Goal: Download file/media

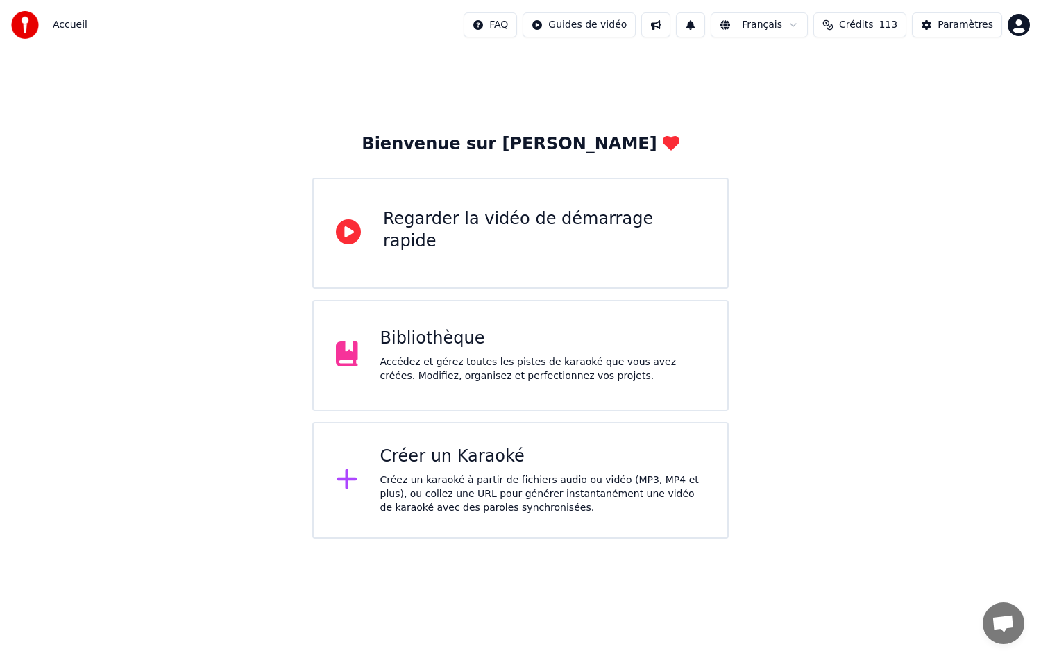
click at [864, 15] on button "Crédits 113" at bounding box center [859, 24] width 93 height 25
click at [441, 353] on div "Bibliothèque Accédez et gérez toutes les pistes de karaoké que vous avez créées…" at bounding box center [542, 354] width 325 height 55
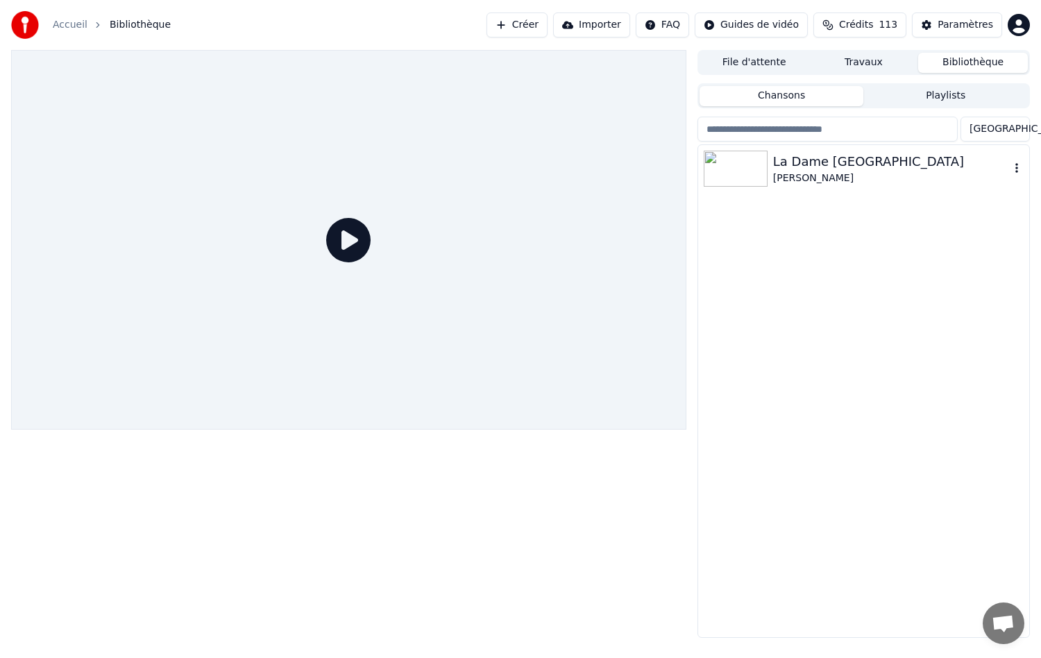
click at [798, 160] on div "La Dame [GEOGRAPHIC_DATA]" at bounding box center [891, 161] width 237 height 19
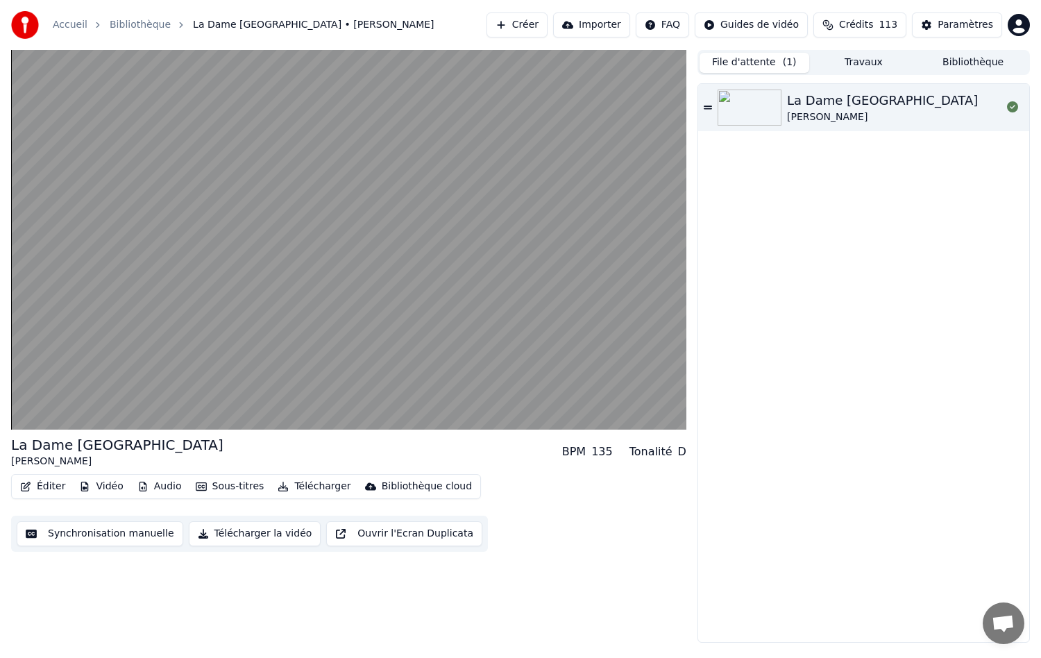
click at [764, 67] on button "File d'attente ( 1 )" at bounding box center [754, 63] width 110 height 20
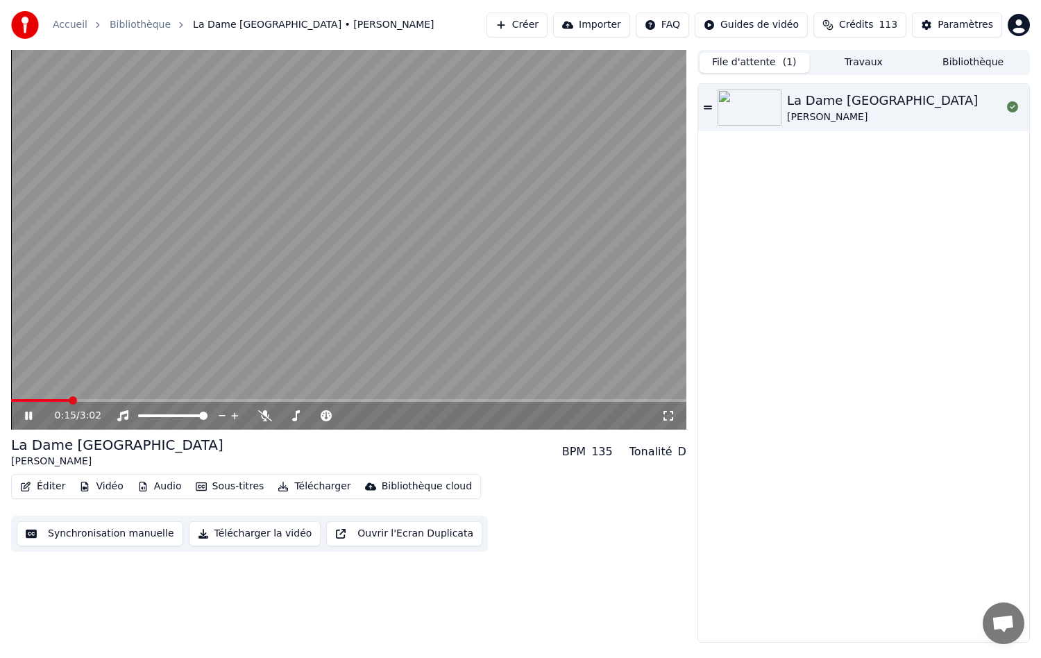
click at [159, 483] on button "Audio" at bounding box center [159, 486] width 55 height 19
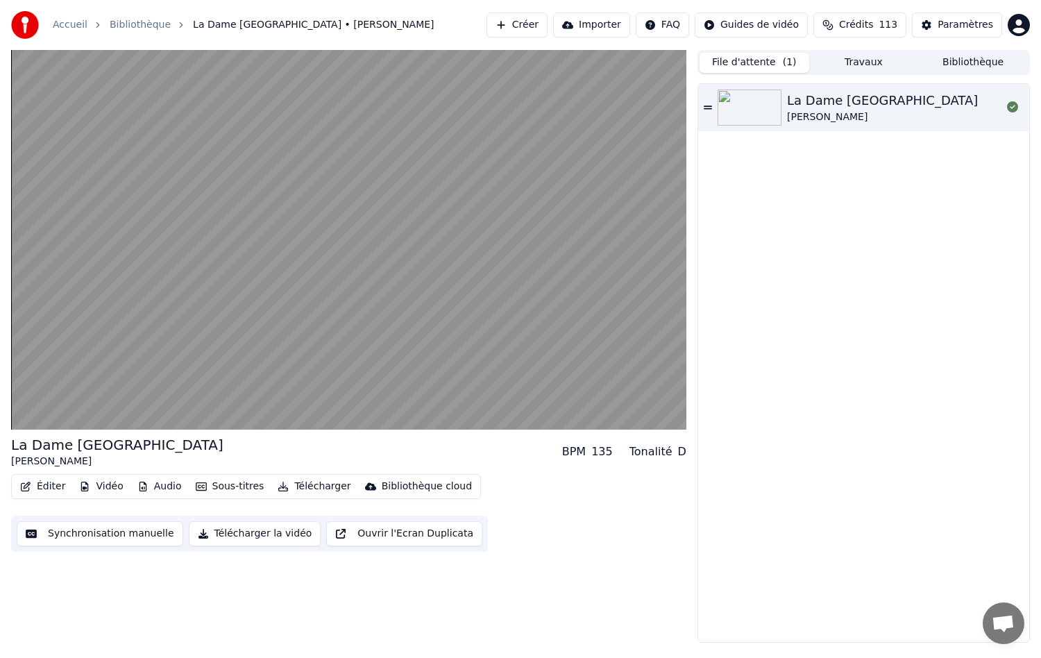
drag, startPoint x: 146, startPoint y: 593, endPoint x: 125, endPoint y: 557, distance: 41.6
click at [146, 593] on div "La Dame De Haute-Savoie [PERSON_NAME] BPM 135 Tonalité D Éditer Vidéo Audio Sou…" at bounding box center [348, 346] width 675 height 592
click at [105, 482] on button "Vidéo" at bounding box center [101, 486] width 55 height 19
click at [129, 580] on div "La Dame De Haute-Savoie [PERSON_NAME] BPM 135 Tonalité D Éditer Vidéo Audio Sou…" at bounding box center [348, 346] width 675 height 592
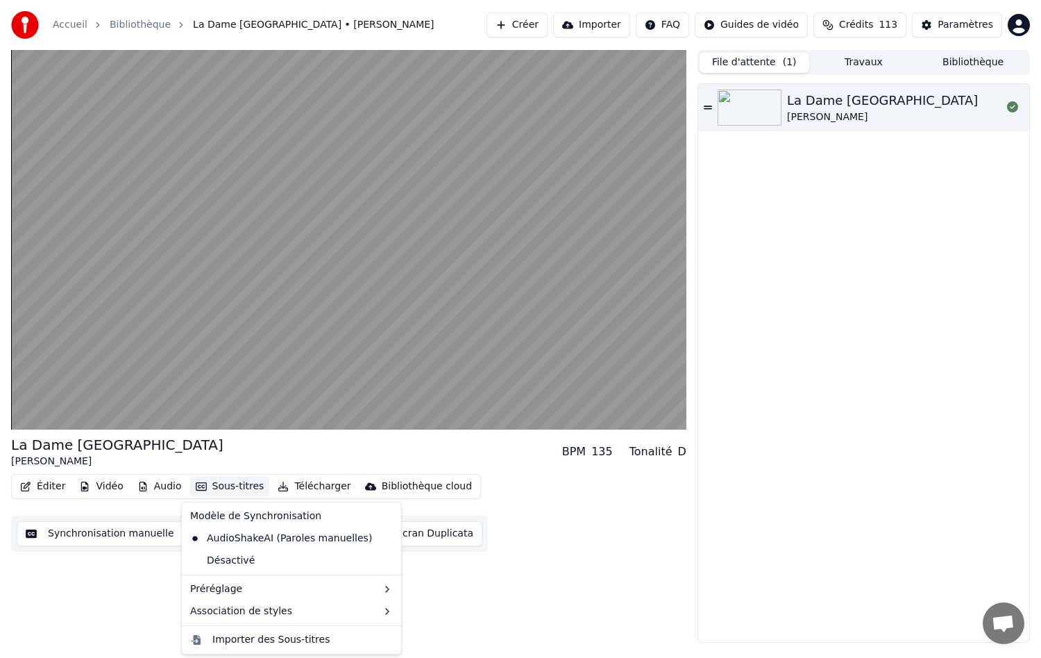
click at [227, 485] on button "Sous-titres" at bounding box center [230, 486] width 80 height 19
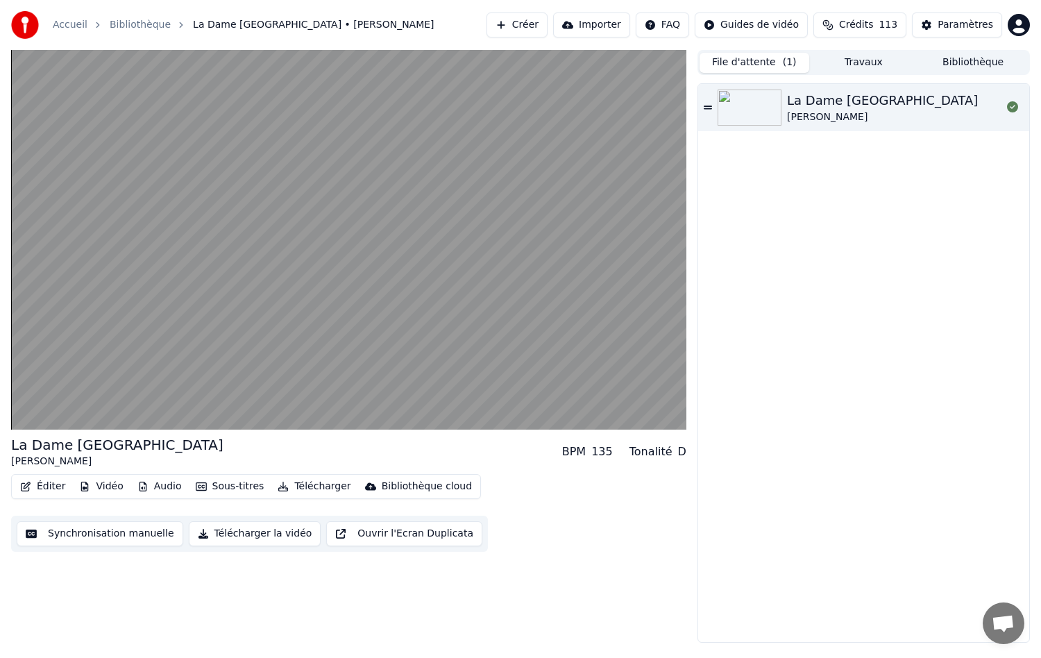
click at [48, 488] on button "Éditer" at bounding box center [43, 486] width 56 height 19
click at [132, 598] on div "La Dame De Haute-Savoie [PERSON_NAME] BPM 135 Tonalité D Éditer Vidéo Audio Sou…" at bounding box center [348, 346] width 675 height 592
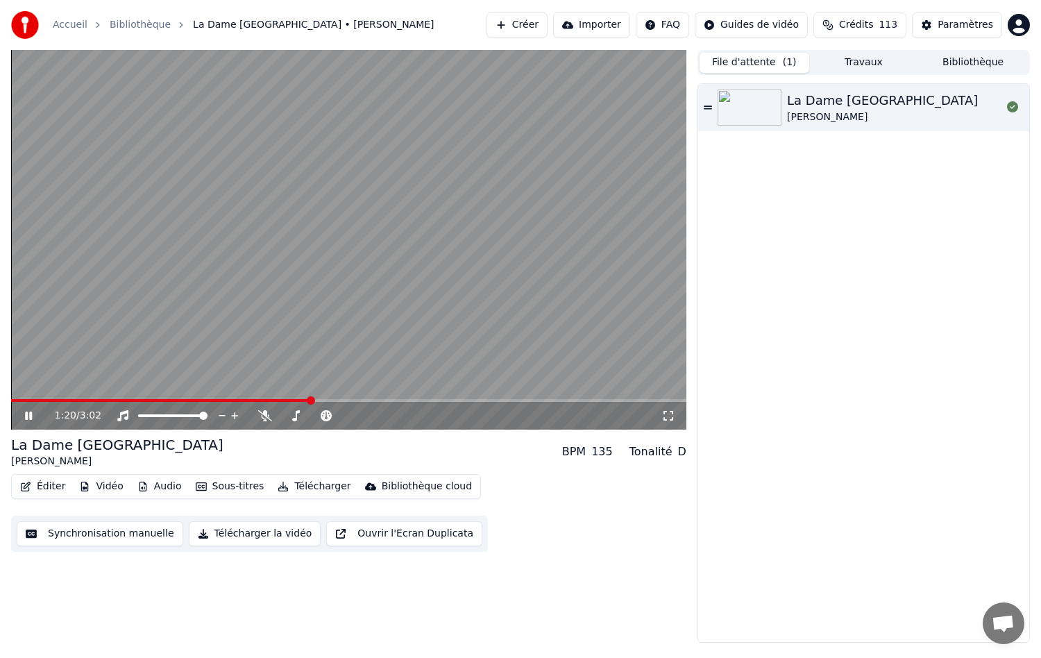
click at [31, 235] on video at bounding box center [348, 239] width 675 height 379
click at [264, 414] on icon at bounding box center [265, 415] width 14 height 11
click at [85, 400] on span at bounding box center [161, 400] width 300 height 3
click at [26, 416] on icon at bounding box center [28, 416] width 8 height 10
click at [309, 486] on button "Télécharger" at bounding box center [314, 486] width 84 height 19
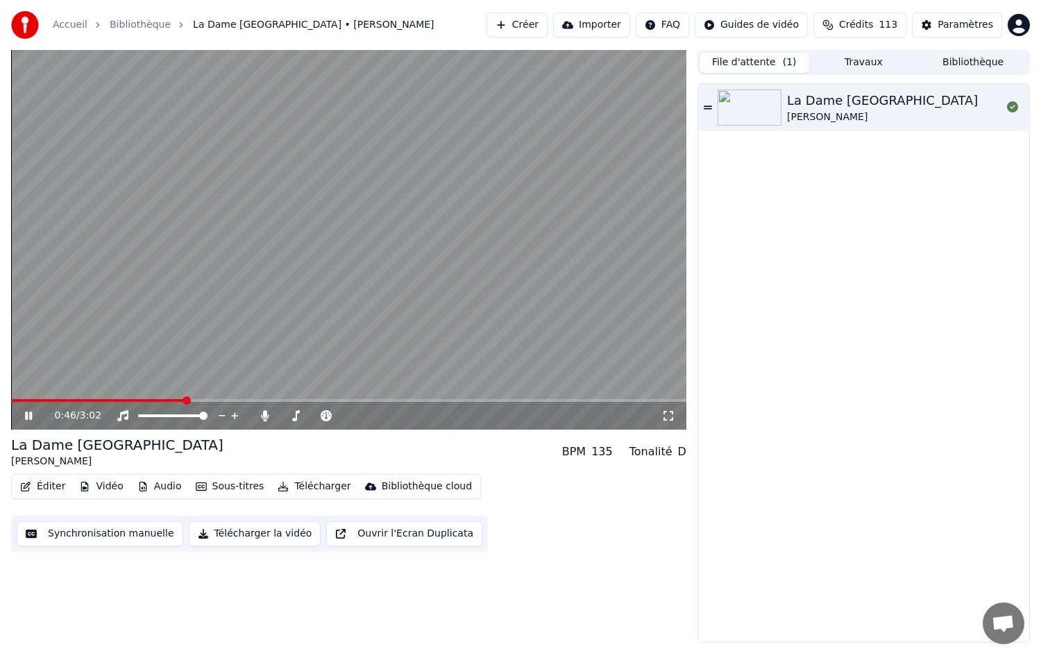
click at [26, 415] on icon at bounding box center [28, 415] width 7 height 8
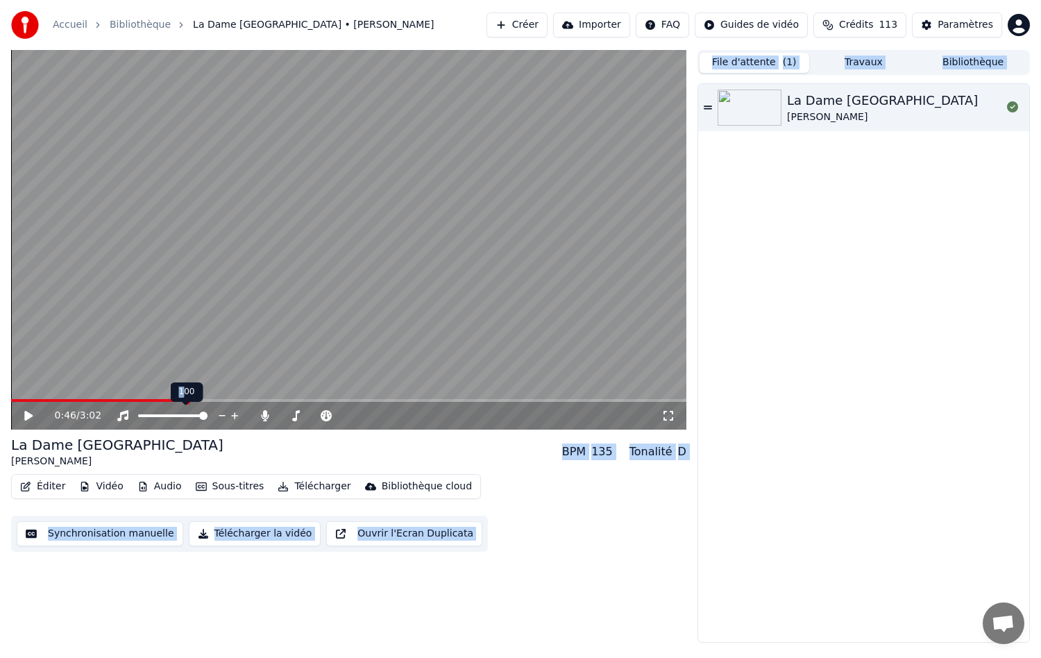
drag, startPoint x: 185, startPoint y: 395, endPoint x: 119, endPoint y: 400, distance: 66.1
click at [119, 400] on body "Accueil Bibliothèque [GEOGRAPHIC_DATA] • [PERSON_NAME] Créer Importer FAQ Guide…" at bounding box center [520, 329] width 1041 height 658
drag, startPoint x: 189, startPoint y: 399, endPoint x: 169, endPoint y: 401, distance: 19.5
click at [169, 401] on body "Accueil Bibliothèque [GEOGRAPHIC_DATA] • [PERSON_NAME] Créer Importer FAQ Guide…" at bounding box center [520, 329] width 1041 height 658
click at [11, 404] on span at bounding box center [15, 400] width 8 height 8
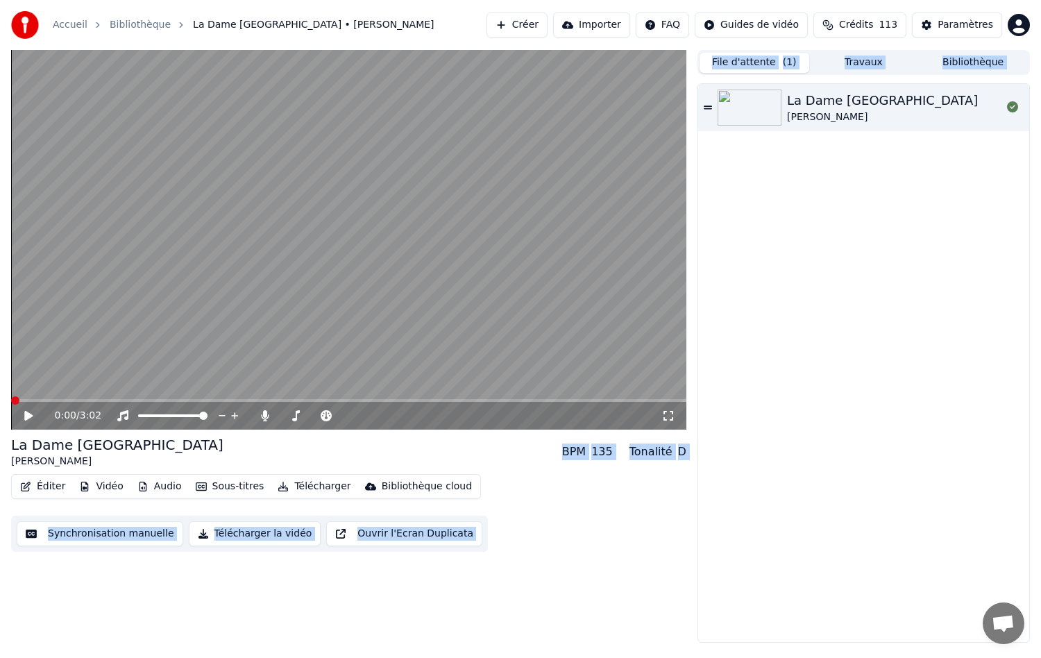
click at [308, 486] on button "Télécharger" at bounding box center [314, 486] width 84 height 19
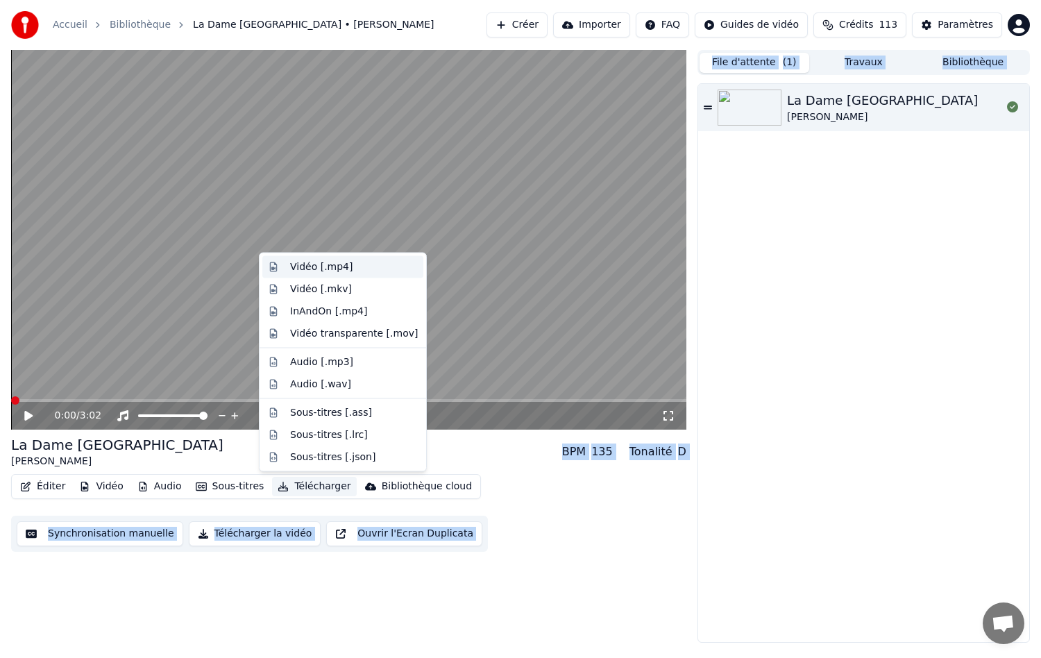
click at [306, 265] on div "Vidéo [.mp4]" at bounding box center [321, 267] width 62 height 14
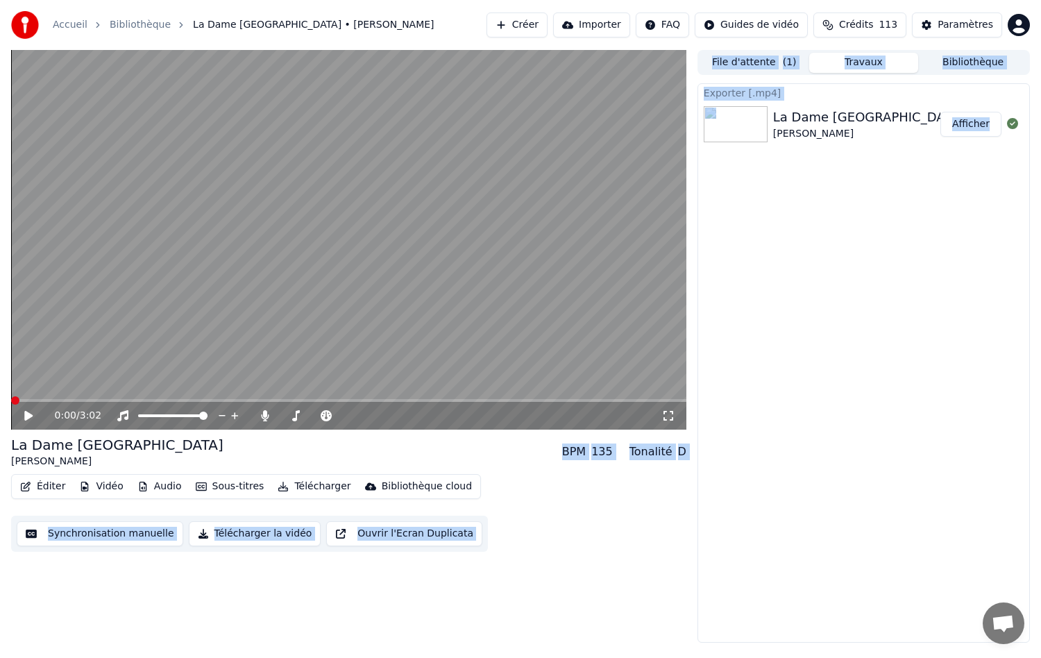
click at [970, 126] on button "Afficher" at bounding box center [970, 124] width 61 height 25
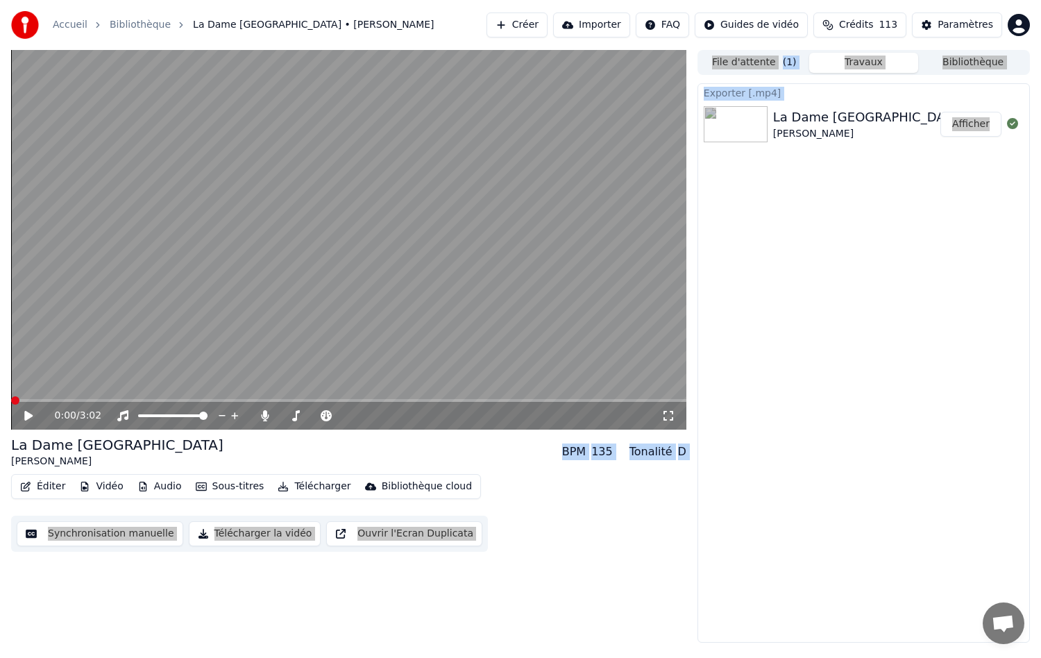
click at [39, 87] on video at bounding box center [348, 239] width 675 height 379
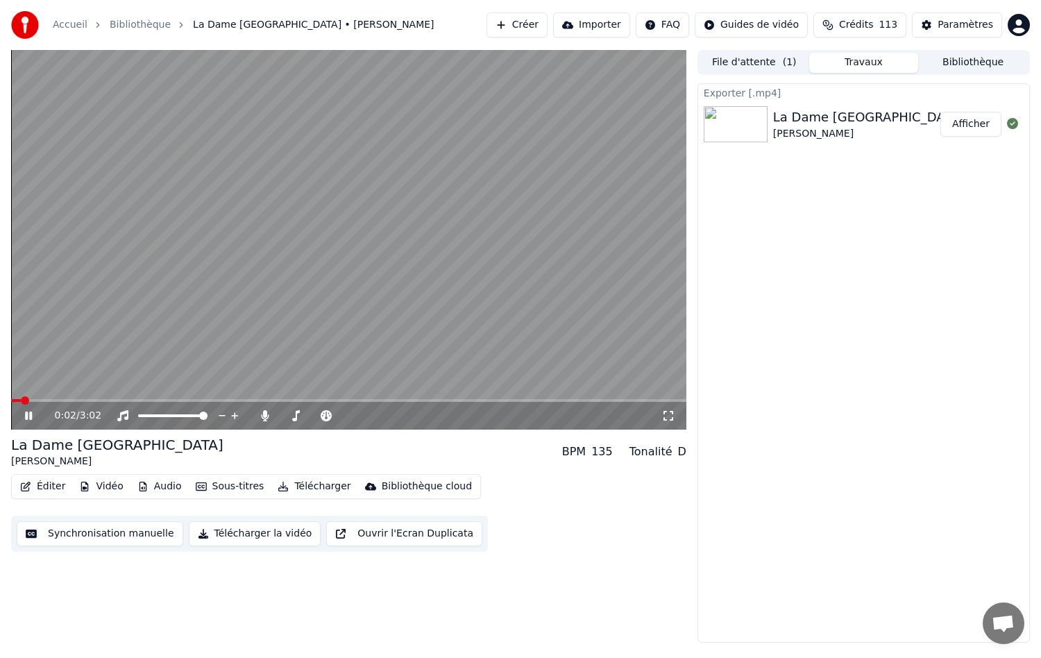
click at [25, 413] on icon at bounding box center [38, 415] width 33 height 11
